Goal: Find specific page/section: Find specific page/section

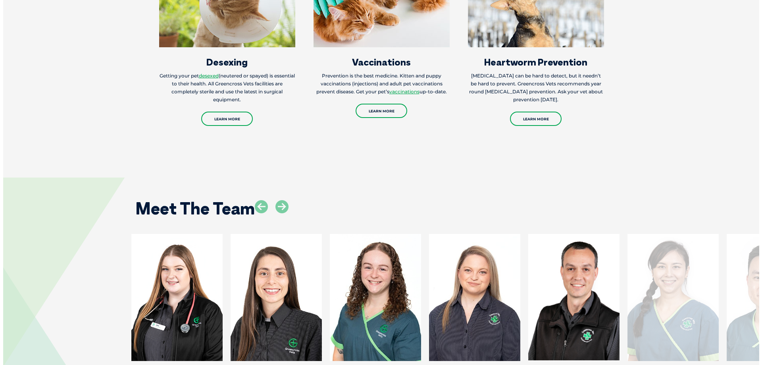
scroll to position [1072, 0]
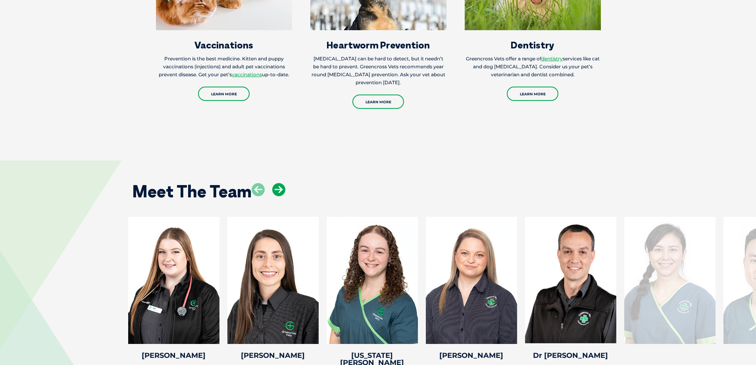
click at [279, 183] on icon at bounding box center [278, 189] width 13 height 13
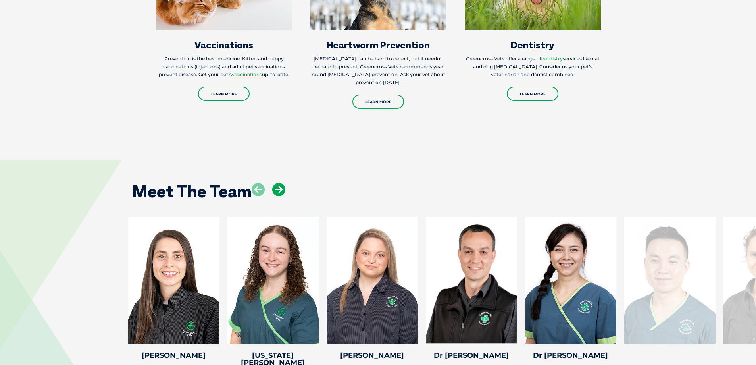
click at [279, 183] on icon at bounding box center [278, 189] width 13 height 13
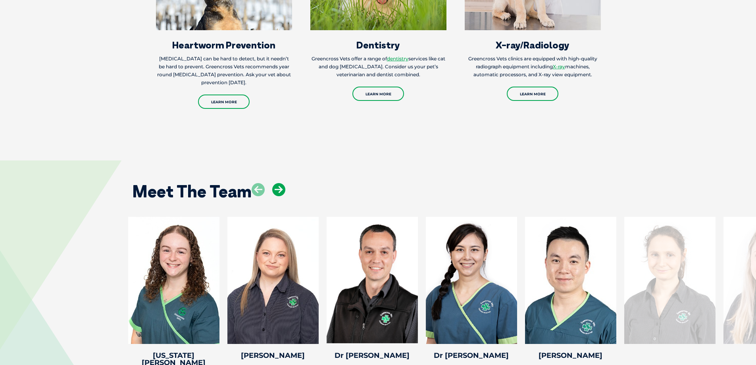
click at [279, 183] on icon at bounding box center [278, 189] width 13 height 13
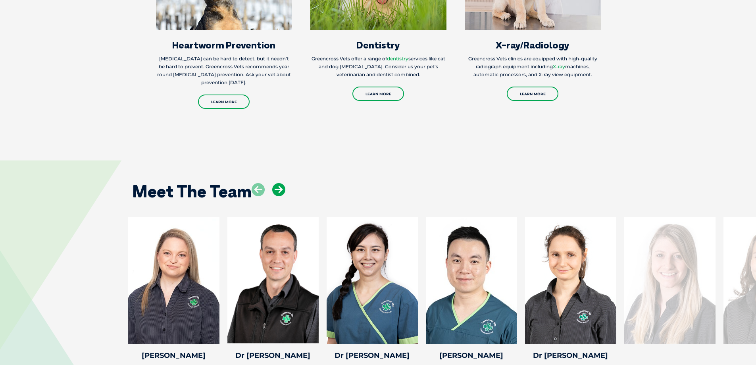
click at [279, 183] on icon at bounding box center [278, 189] width 13 height 13
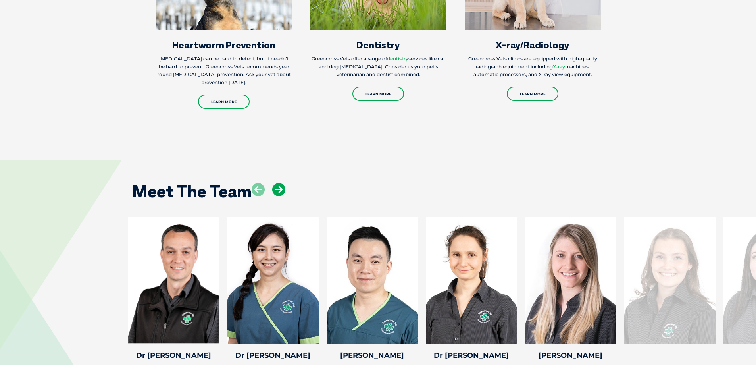
click at [279, 183] on icon at bounding box center [278, 189] width 13 height 13
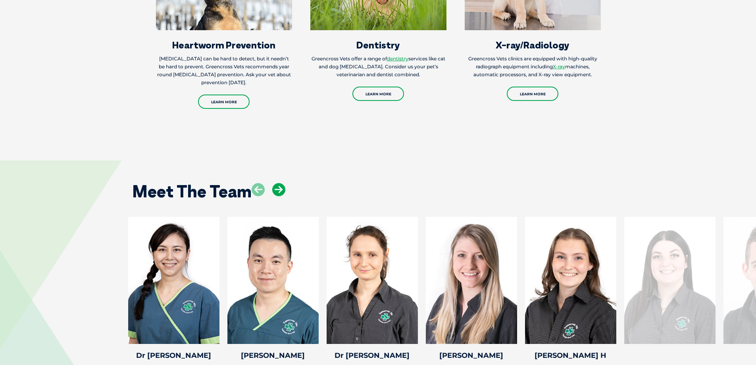
click at [279, 183] on icon at bounding box center [278, 189] width 13 height 13
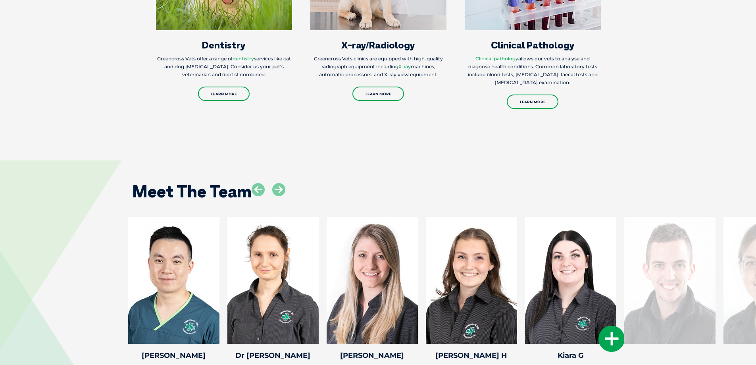
click at [600, 325] on icon at bounding box center [612, 338] width 26 height 26
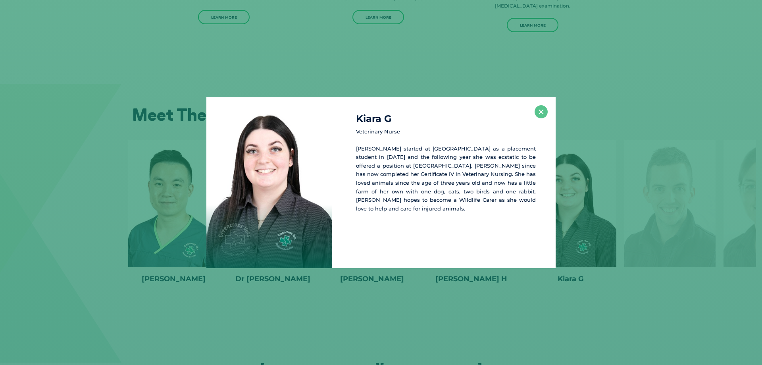
scroll to position [1154, 0]
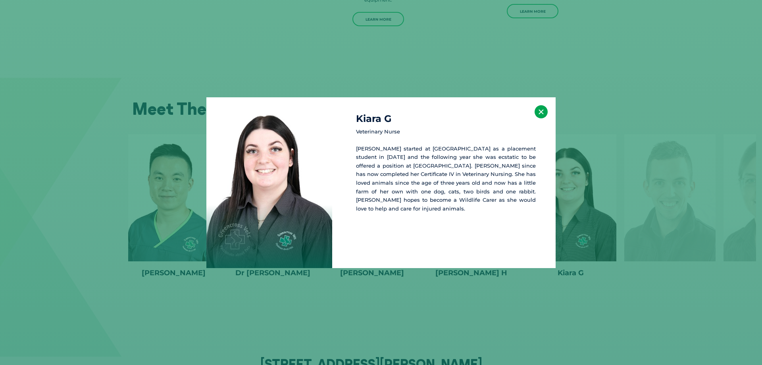
click at [543, 110] on button "×" at bounding box center [541, 111] width 13 height 13
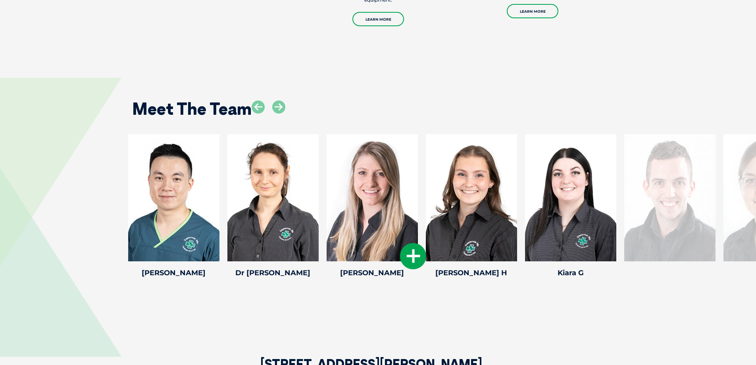
click at [414, 243] on icon at bounding box center [413, 256] width 26 height 26
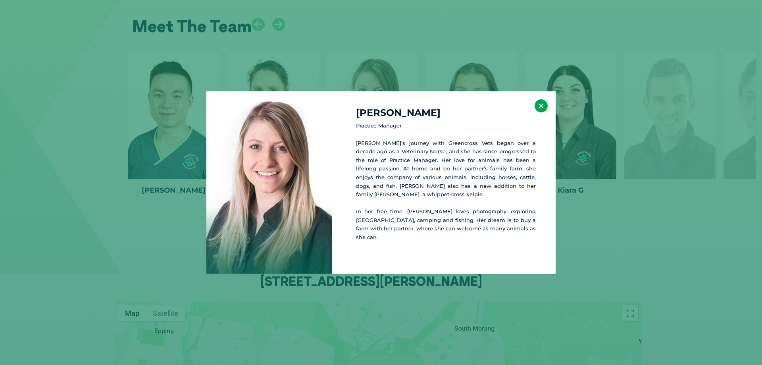
click at [543, 110] on button "×" at bounding box center [541, 105] width 13 height 13
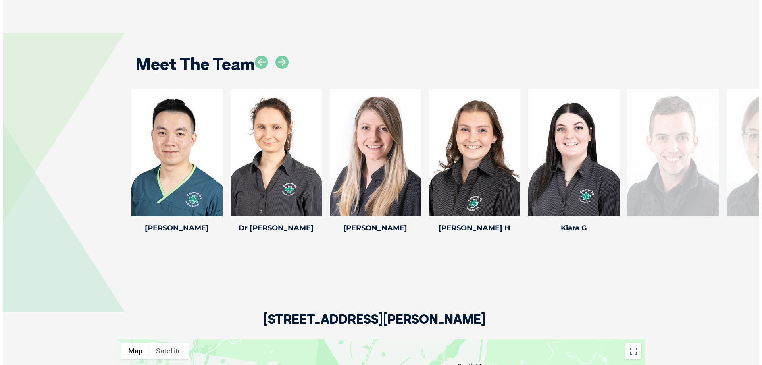
scroll to position [1118, 0]
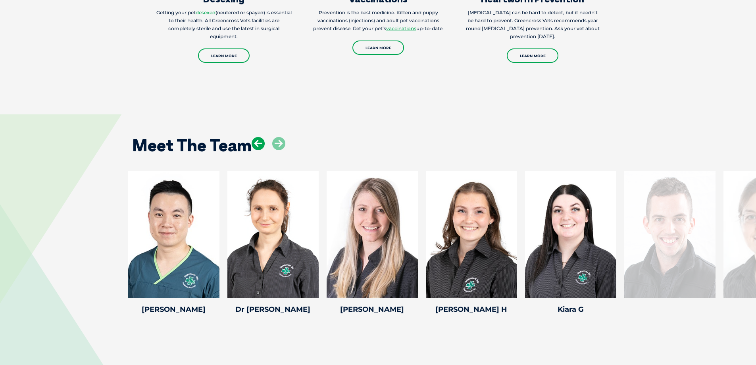
click at [257, 137] on icon at bounding box center [258, 143] width 13 height 13
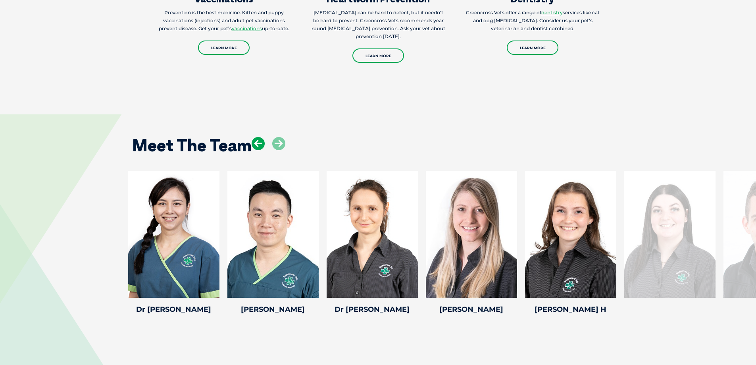
click at [257, 137] on icon at bounding box center [258, 143] width 13 height 13
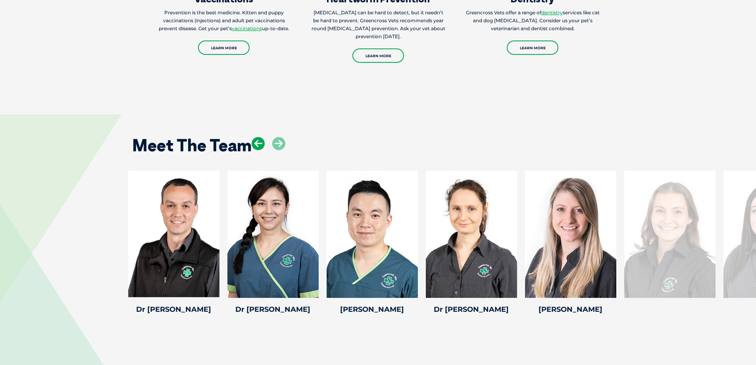
click at [257, 137] on icon at bounding box center [258, 143] width 13 height 13
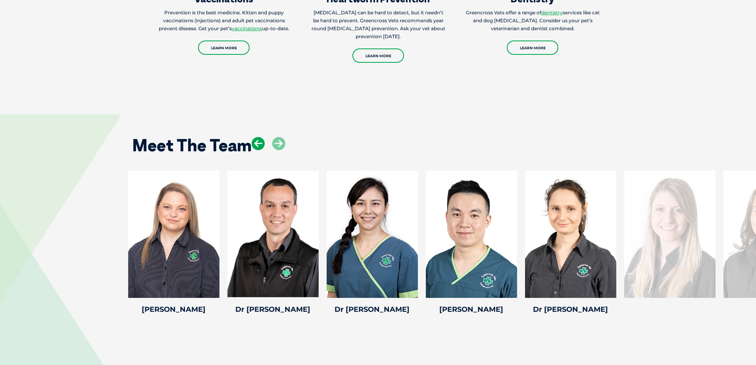
click at [257, 137] on icon at bounding box center [258, 143] width 13 height 13
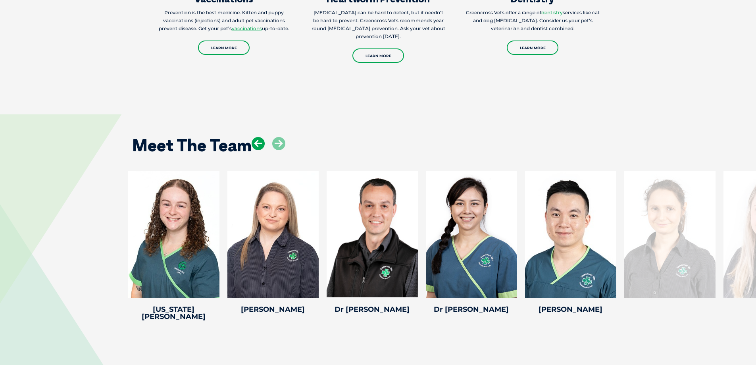
click at [257, 137] on icon at bounding box center [258, 143] width 13 height 13
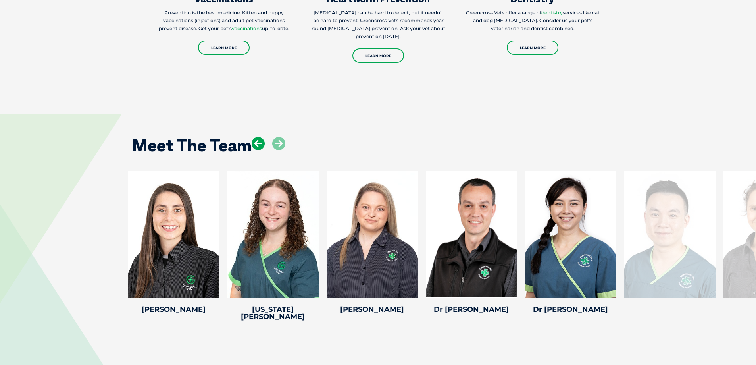
click at [257, 137] on icon at bounding box center [258, 143] width 13 height 13
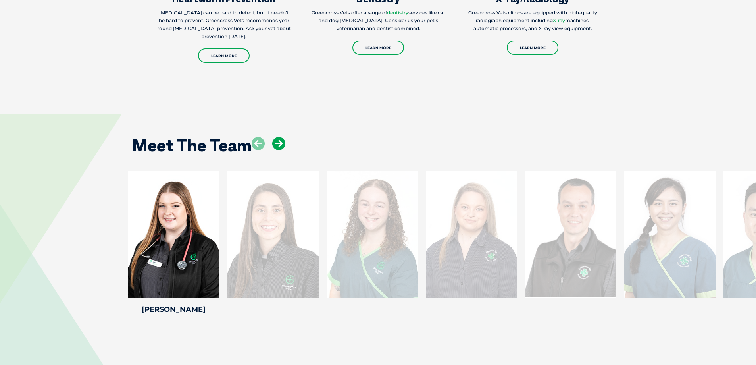
click at [272, 137] on icon at bounding box center [278, 143] width 13 height 13
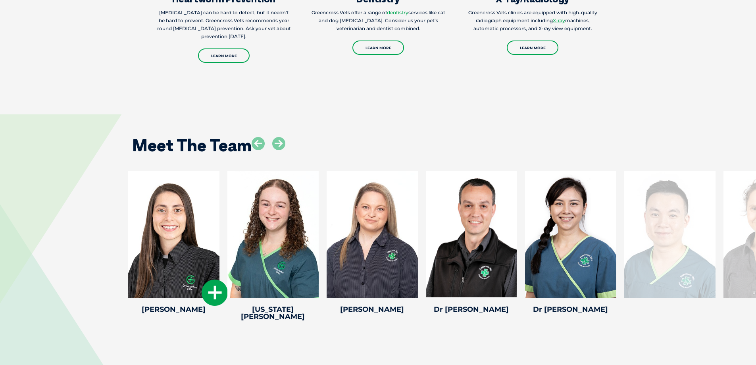
click at [208, 279] on icon at bounding box center [215, 292] width 26 height 26
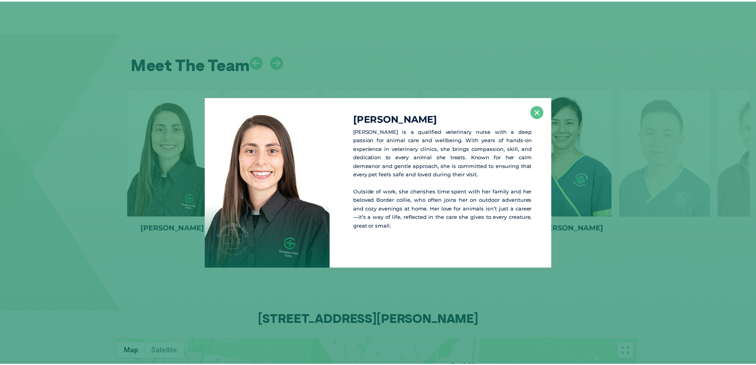
scroll to position [1200, 0]
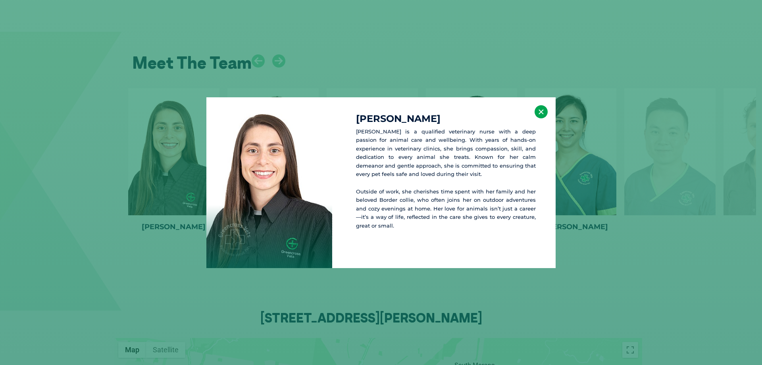
click at [545, 112] on button "×" at bounding box center [541, 111] width 13 height 13
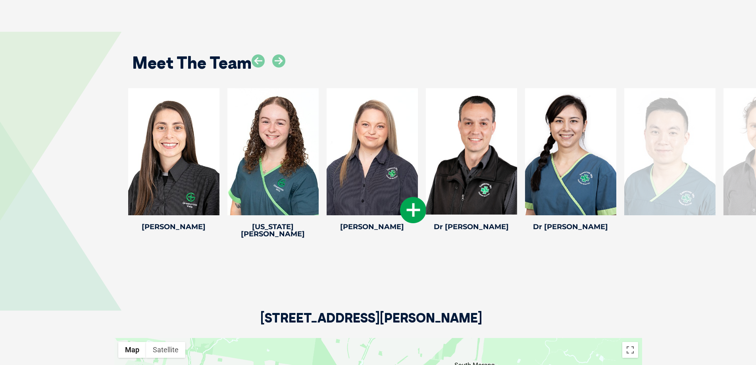
click at [403, 197] on icon at bounding box center [413, 210] width 26 height 26
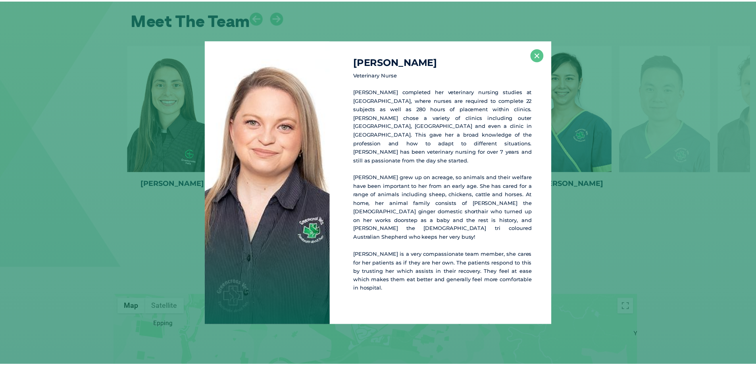
scroll to position [1244, 0]
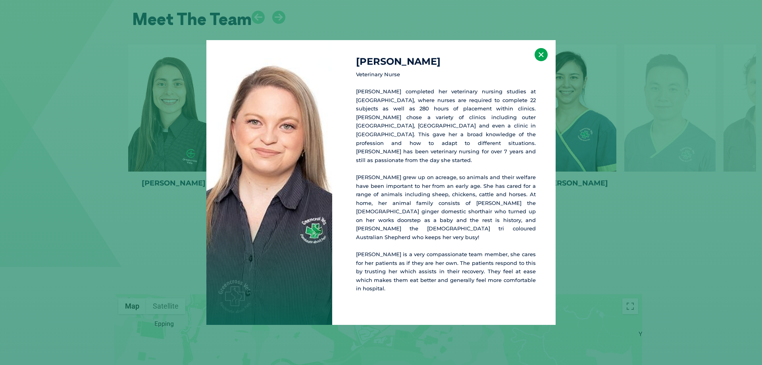
click at [538, 61] on button "×" at bounding box center [541, 54] width 13 height 13
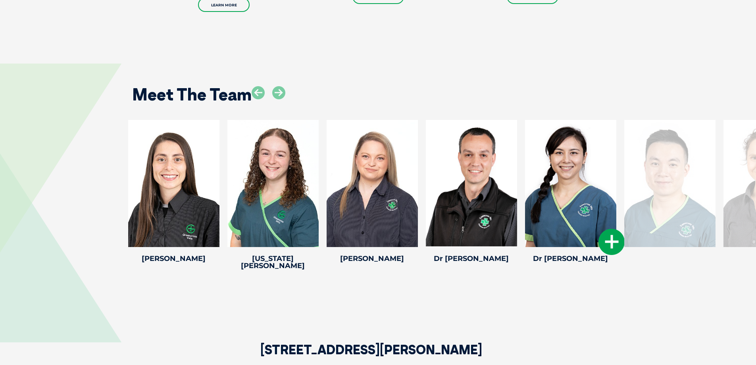
scroll to position [1165, 0]
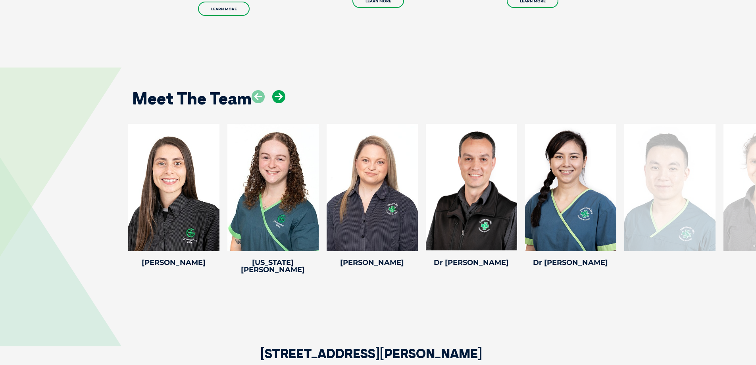
click at [280, 90] on icon at bounding box center [278, 96] width 13 height 13
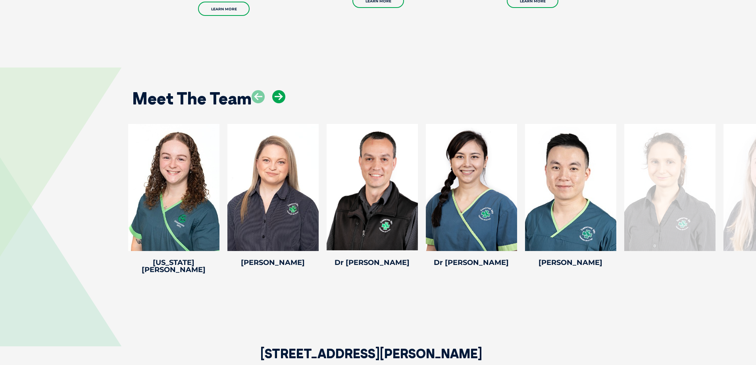
click at [280, 90] on icon at bounding box center [278, 96] width 13 height 13
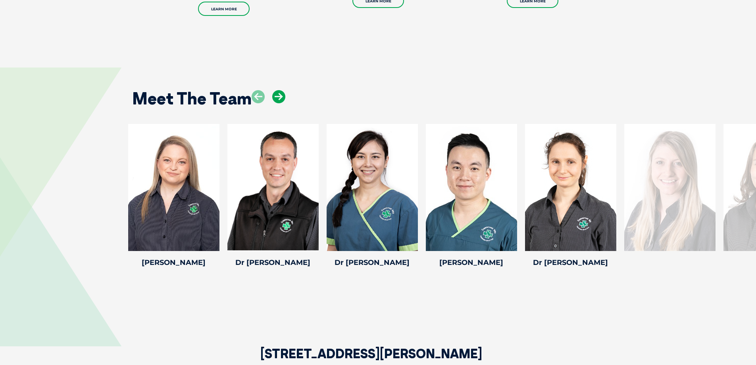
click at [278, 90] on icon at bounding box center [278, 96] width 13 height 13
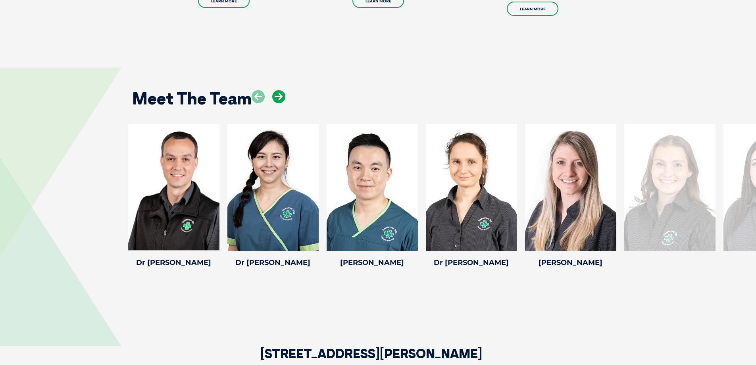
click at [281, 90] on icon at bounding box center [278, 96] width 13 height 13
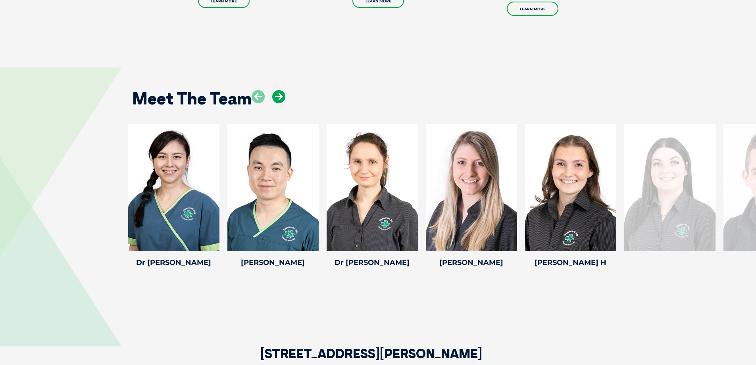
click at [282, 90] on icon at bounding box center [278, 96] width 13 height 13
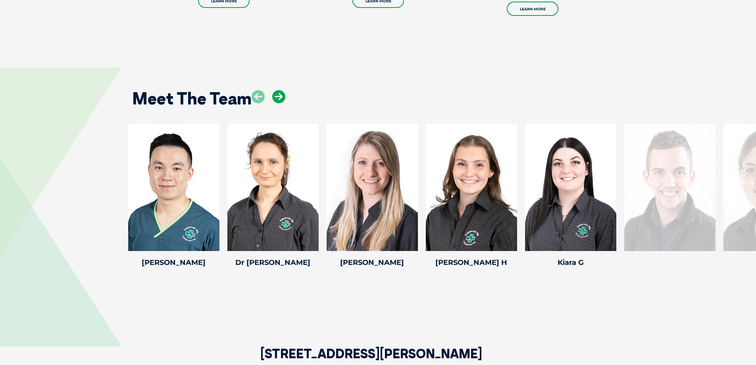
click at [282, 90] on icon at bounding box center [278, 96] width 13 height 13
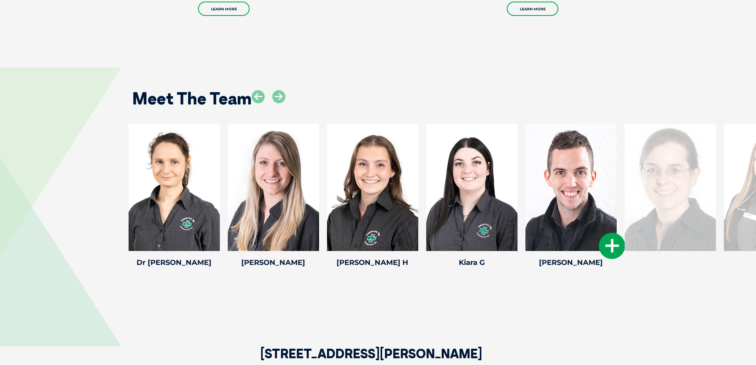
click at [603, 233] on icon at bounding box center [612, 246] width 26 height 26
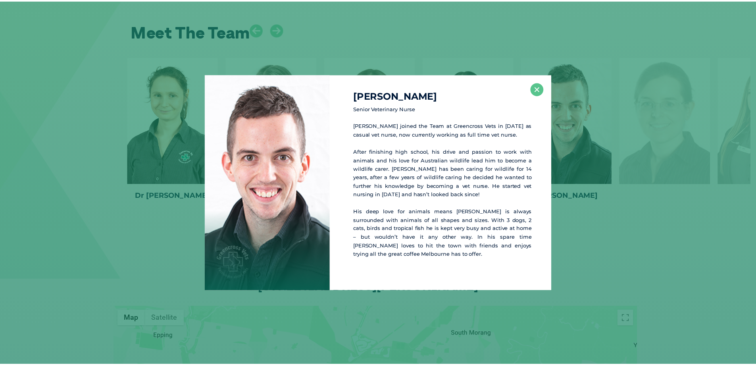
scroll to position [1232, 0]
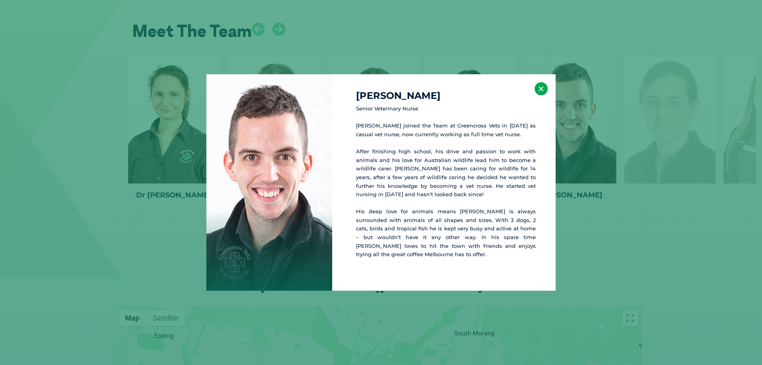
click at [544, 95] on button "×" at bounding box center [541, 88] width 13 height 13
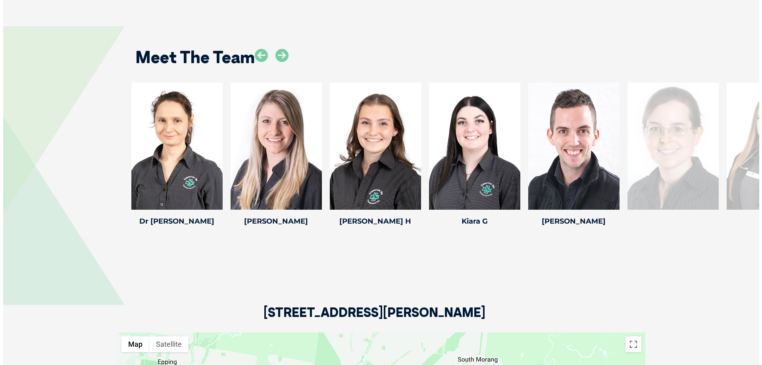
scroll to position [1153, 0]
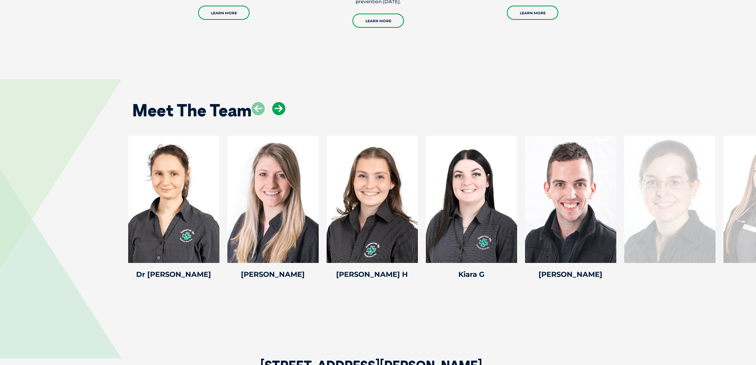
click at [285, 102] on icon at bounding box center [278, 108] width 13 height 13
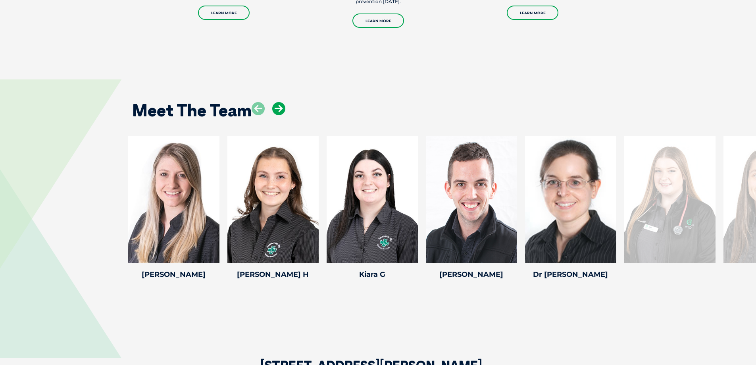
click at [285, 102] on icon at bounding box center [278, 108] width 13 height 13
click at [282, 102] on icon at bounding box center [278, 108] width 13 height 13
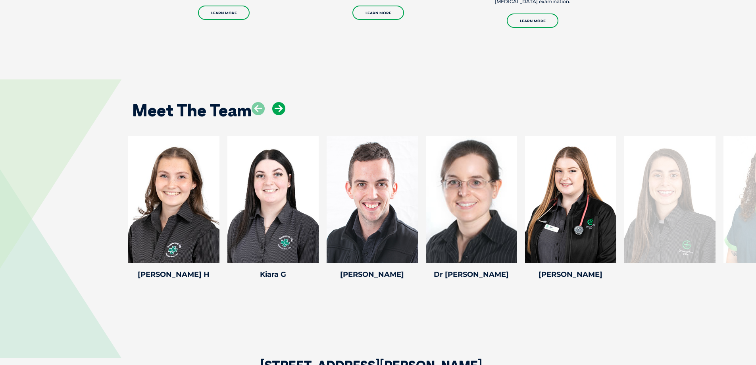
click at [281, 102] on icon at bounding box center [278, 108] width 13 height 13
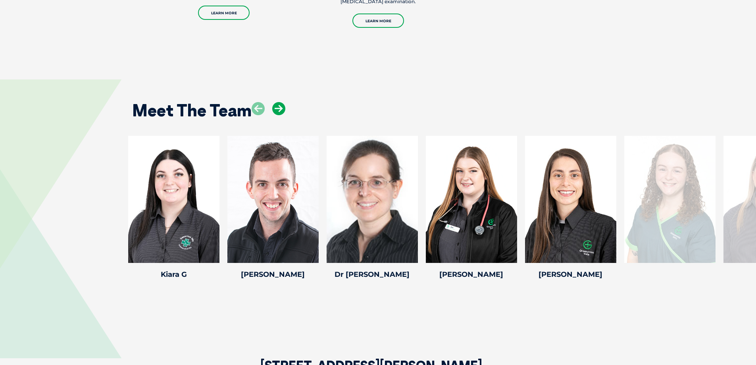
click at [280, 102] on icon at bounding box center [278, 108] width 13 height 13
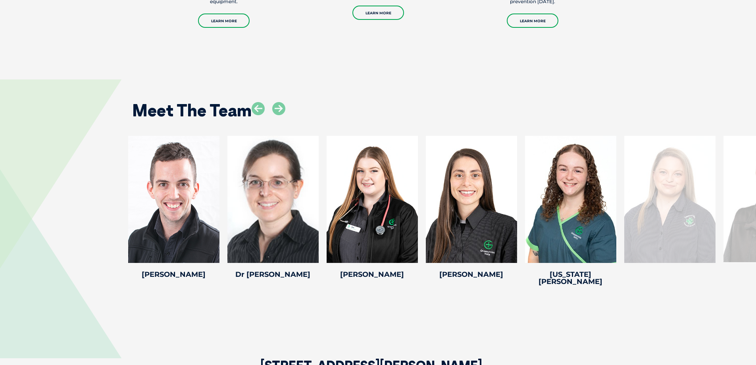
click at [402, 245] on icon at bounding box center [413, 258] width 26 height 26
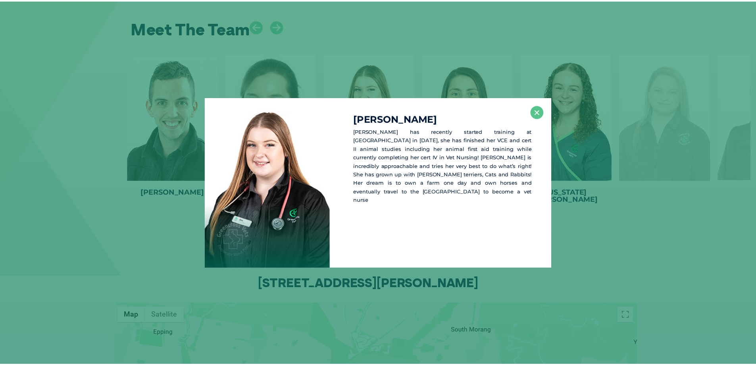
scroll to position [1235, 0]
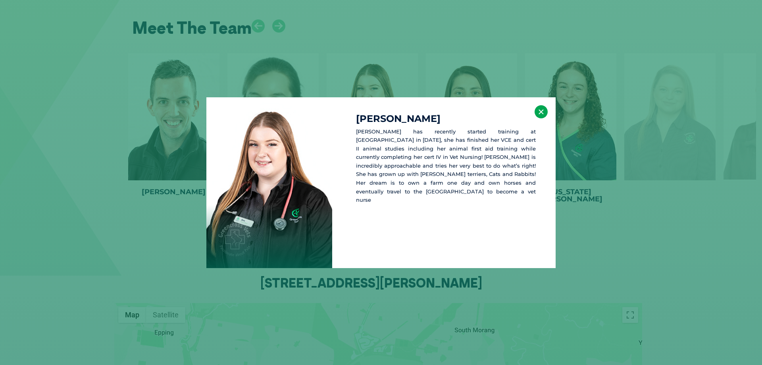
click at [539, 113] on button "×" at bounding box center [541, 111] width 13 height 13
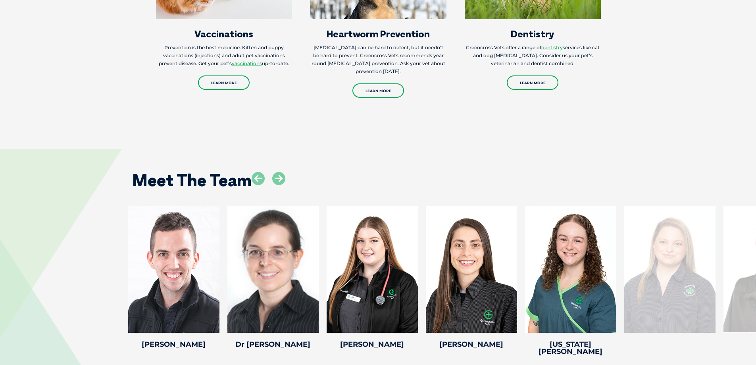
scroll to position [1076, 0]
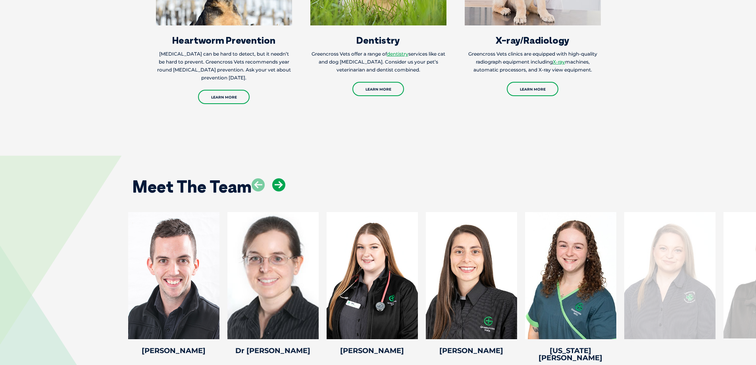
click at [279, 178] on icon at bounding box center [278, 184] width 13 height 13
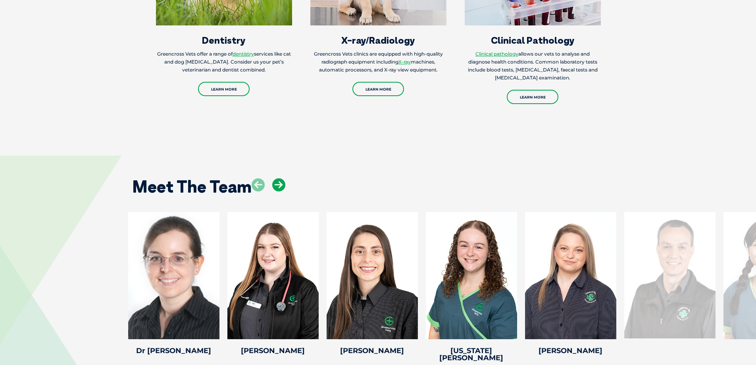
click at [279, 178] on icon at bounding box center [278, 184] width 13 height 13
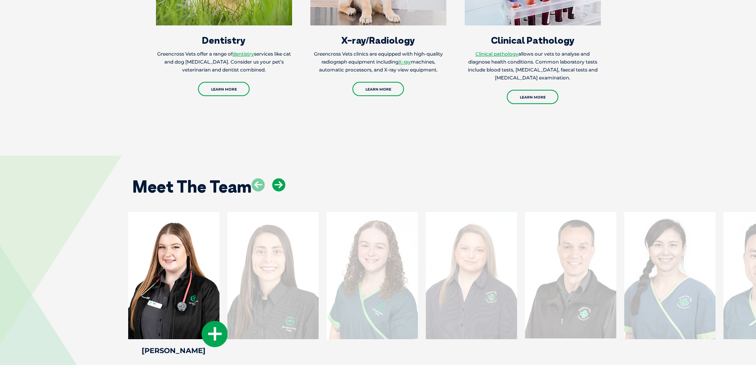
click at [279, 178] on icon at bounding box center [278, 184] width 13 height 13
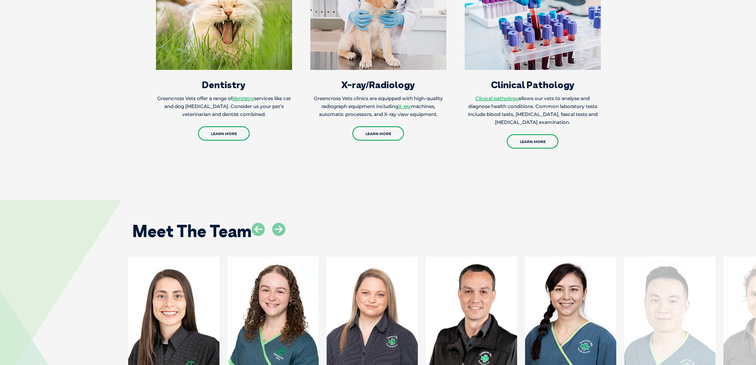
scroll to position [1072, 0]
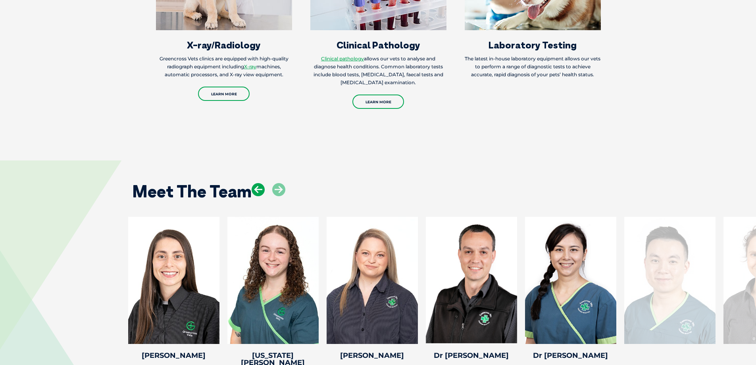
click at [257, 183] on icon at bounding box center [258, 189] width 13 height 13
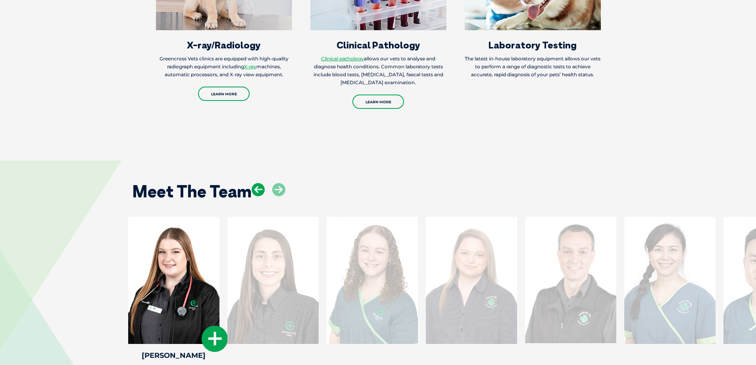
click at [257, 183] on icon at bounding box center [258, 189] width 13 height 13
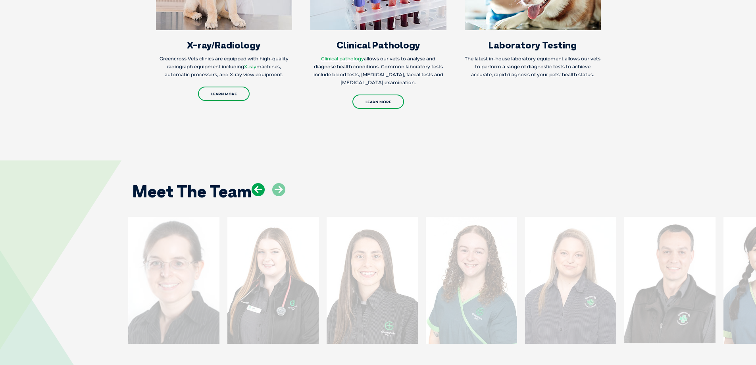
click at [257, 183] on icon at bounding box center [258, 189] width 13 height 13
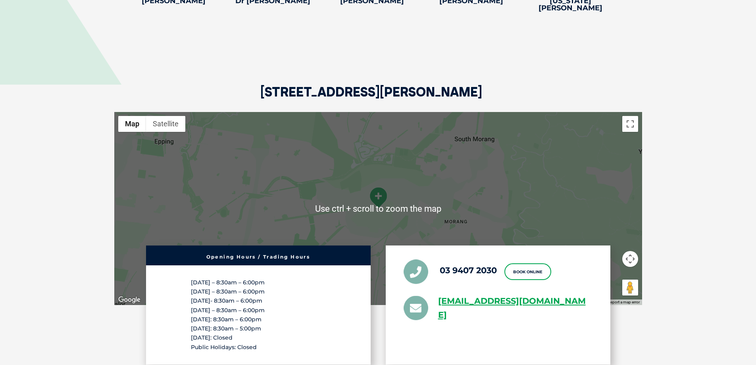
scroll to position [1429, 0]
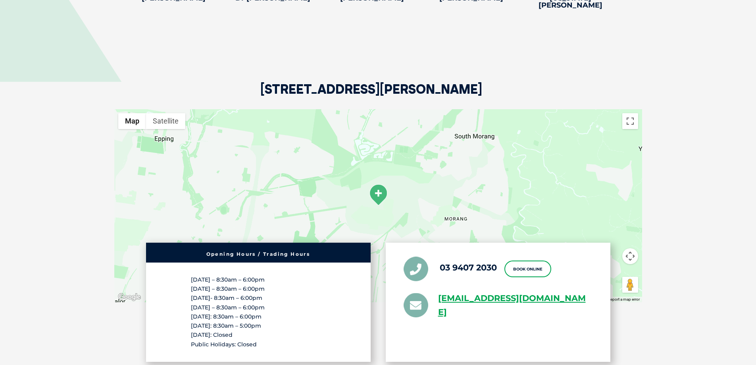
click at [384, 179] on div at bounding box center [378, 205] width 528 height 193
click at [377, 184] on img at bounding box center [378, 195] width 20 height 22
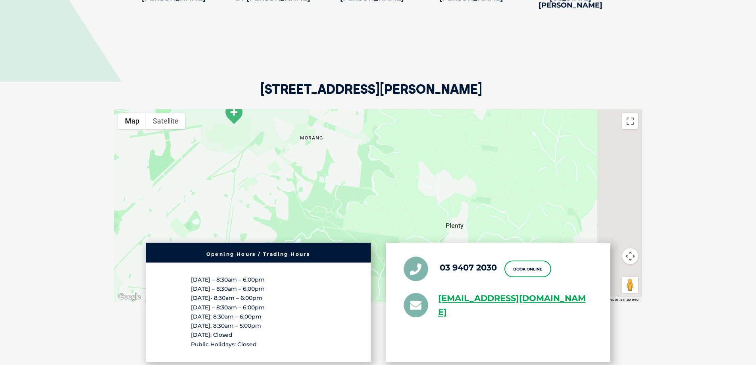
drag, startPoint x: 579, startPoint y: 139, endPoint x: 434, endPoint y: 57, distance: 166.2
click at [434, 57] on div "[STREET_ADDRESS][PERSON_NAME] ← Move left → Move right ↑ Move up ↓ Move down + …" at bounding box center [378, 217] width 544 height 408
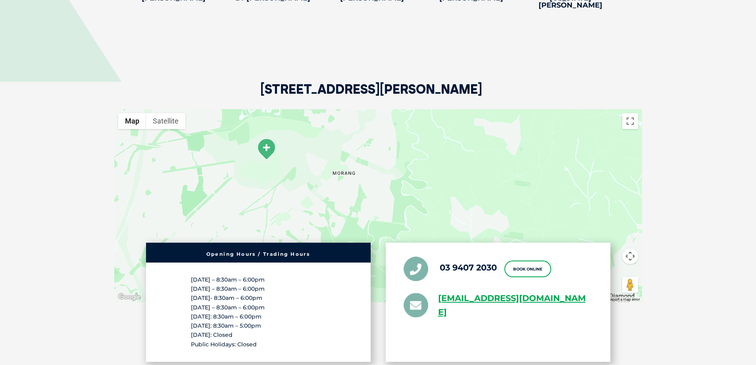
drag, startPoint x: 383, startPoint y: 177, endPoint x: 481, endPoint y: 231, distance: 111.6
click at [481, 231] on div "[STREET_ADDRESS][PERSON_NAME] ← Move left → Move right ↑ Move up ↓ Move down + …" at bounding box center [378, 217] width 544 height 408
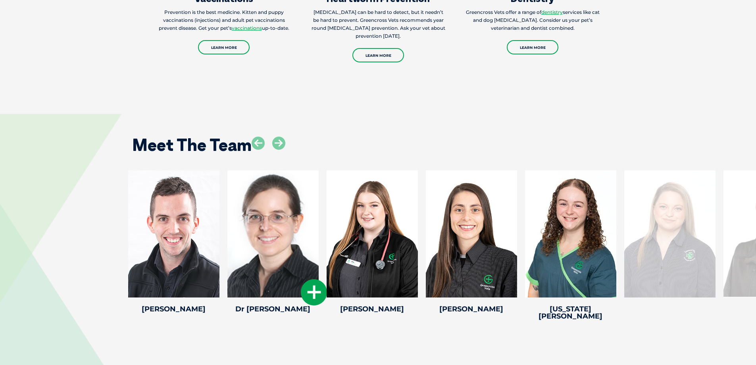
scroll to position [1111, 0]
